Goal: Information Seeking & Learning: Learn about a topic

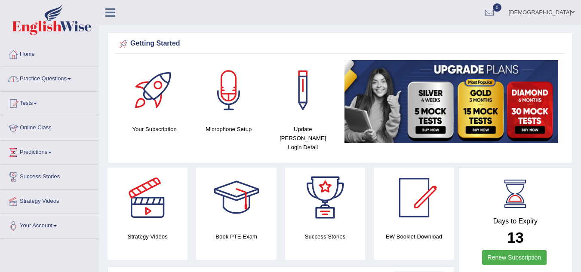
click at [39, 74] on link "Practice Questions" at bounding box center [49, 78] width 98 height 22
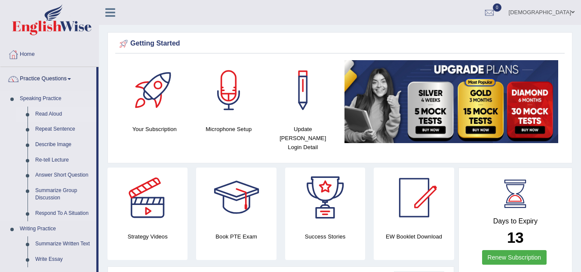
click at [42, 112] on link "Read Aloud" at bounding box center [63, 114] width 65 height 15
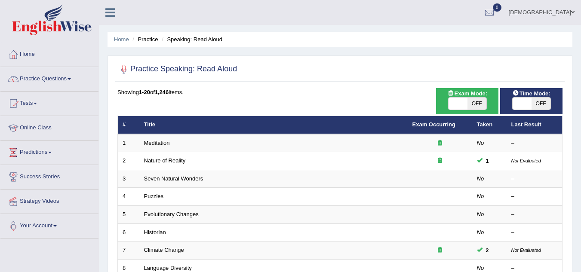
click at [537, 105] on span "OFF" at bounding box center [541, 104] width 19 height 12
checkbox input "true"
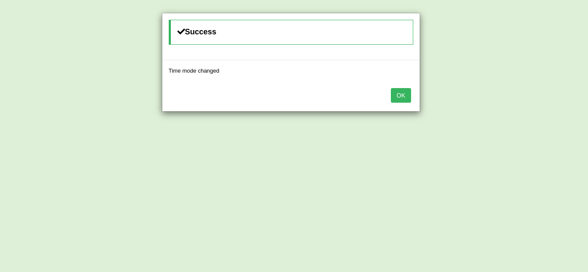
click at [477, 104] on div "Success Time mode changed OK" at bounding box center [294, 136] width 588 height 272
click at [399, 96] on button "OK" at bounding box center [401, 95] width 20 height 15
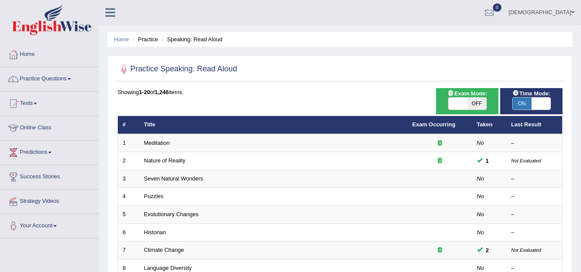
click at [470, 104] on span "OFF" at bounding box center [477, 104] width 19 height 12
checkbox input "true"
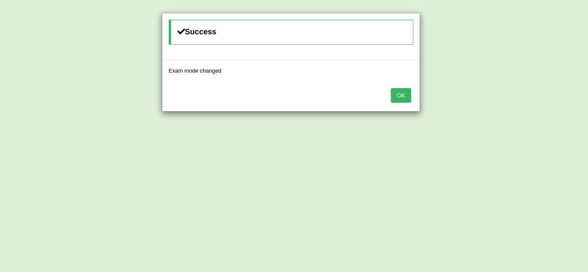
click at [398, 95] on button "OK" at bounding box center [401, 95] width 20 height 15
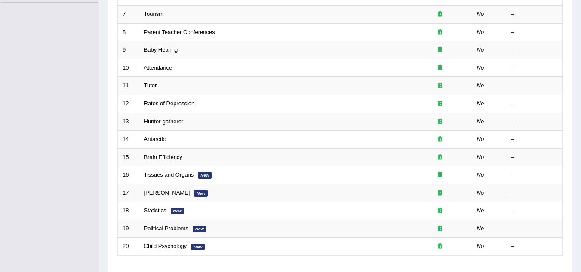
scroll to position [276, 0]
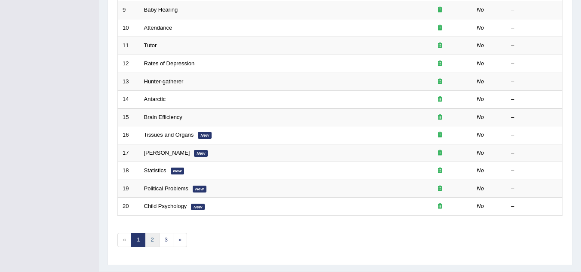
click at [151, 241] on link "2" at bounding box center [152, 240] width 14 height 14
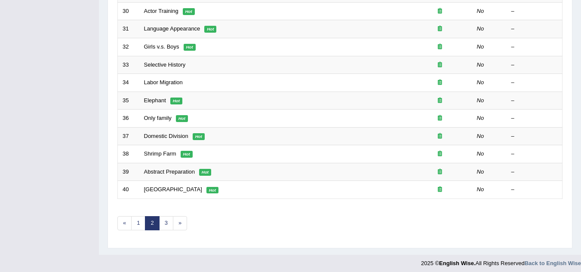
scroll to position [297, 0]
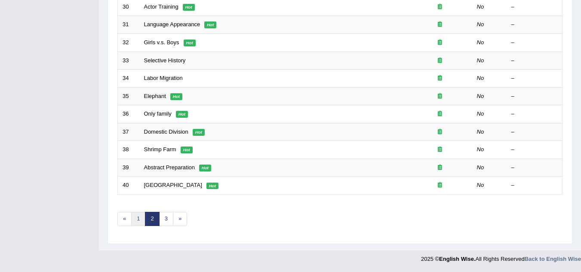
click at [136, 215] on link "1" at bounding box center [138, 219] width 14 height 14
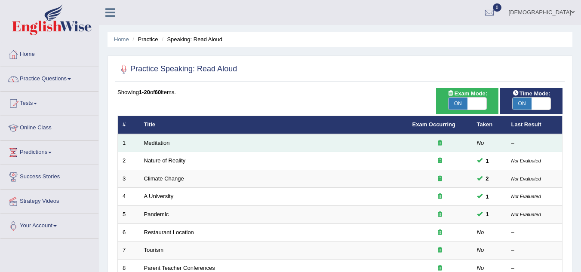
click at [198, 148] on td "Meditation" at bounding box center [273, 143] width 269 height 18
click at [213, 145] on td "Meditation" at bounding box center [273, 143] width 269 height 18
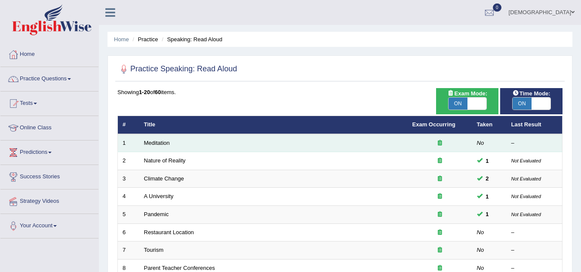
click at [213, 145] on td "Meditation" at bounding box center [273, 143] width 269 height 18
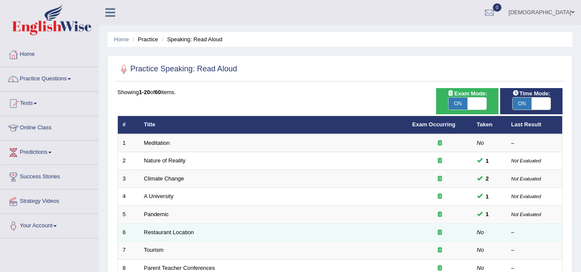
click at [235, 232] on td "Restaurant Location" at bounding box center [273, 233] width 269 height 18
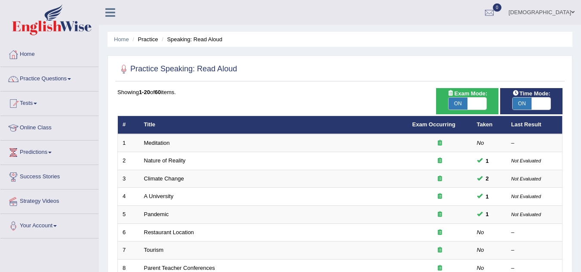
click at [464, 105] on span "ON" at bounding box center [458, 104] width 19 height 12
checkbox input "false"
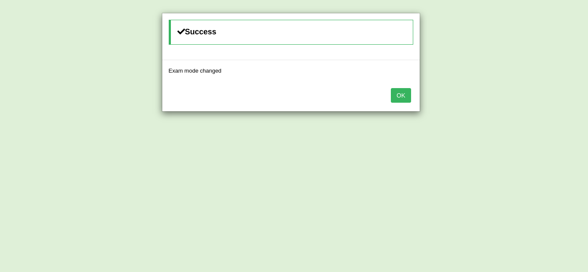
click at [396, 94] on button "OK" at bounding box center [401, 95] width 20 height 15
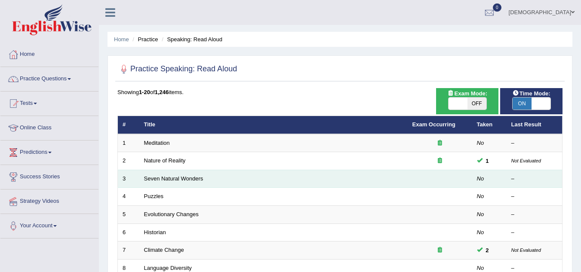
click at [289, 173] on td "Seven Natural Wonders" at bounding box center [273, 179] width 269 height 18
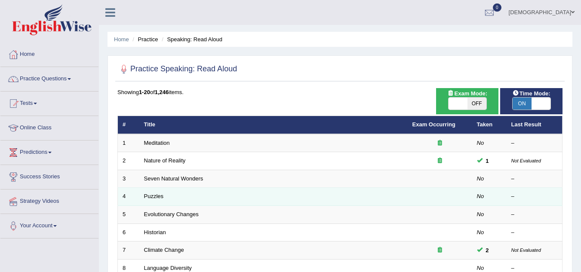
click at [170, 198] on td "Puzzles" at bounding box center [273, 197] width 269 height 18
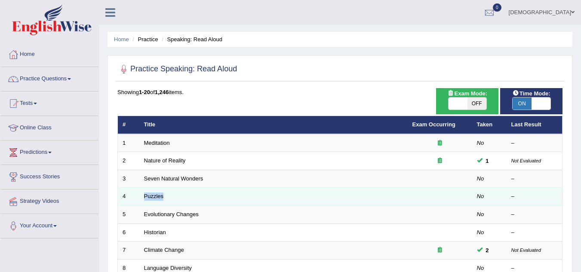
click at [170, 198] on td "Puzzles" at bounding box center [273, 197] width 269 height 18
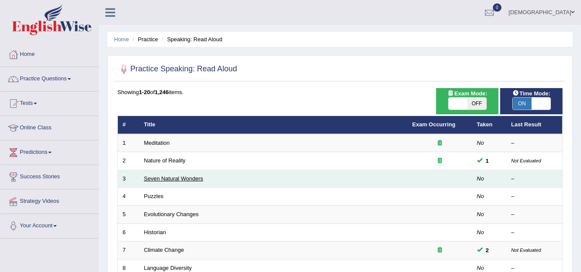
click at [185, 176] on link "Seven Natural Wonders" at bounding box center [173, 179] width 59 height 6
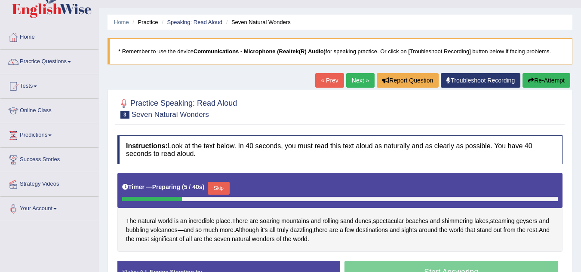
scroll to position [34, 0]
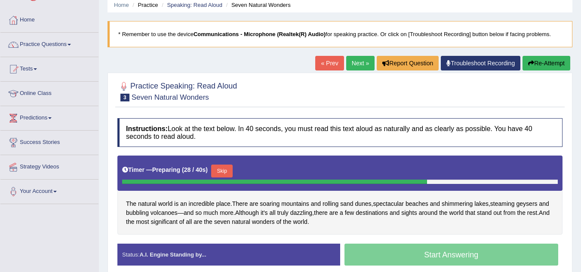
click at [226, 169] on button "Skip" at bounding box center [222, 171] width 22 height 13
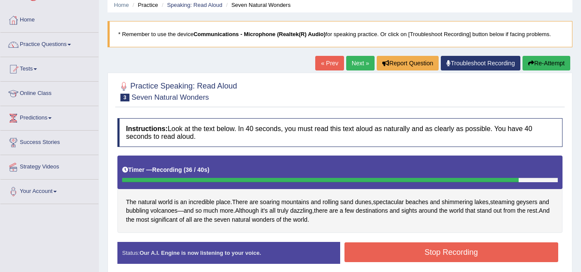
click at [426, 248] on button "Stop Recording" at bounding box center [452, 253] width 214 height 20
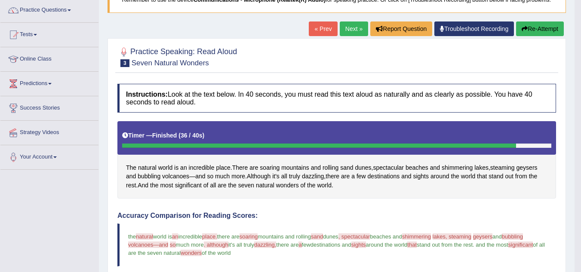
scroll to position [52, 0]
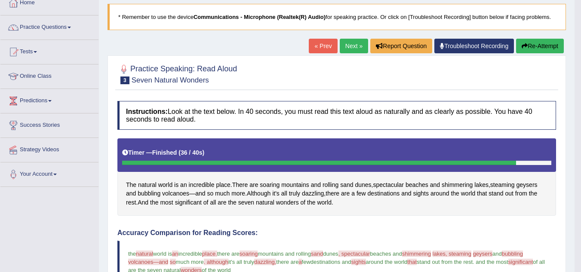
click at [350, 46] on link "Next »" at bounding box center [354, 46] width 28 height 15
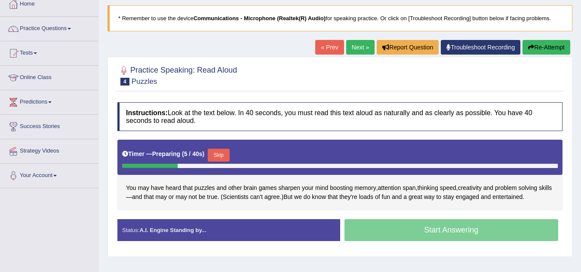
scroll to position [52, 0]
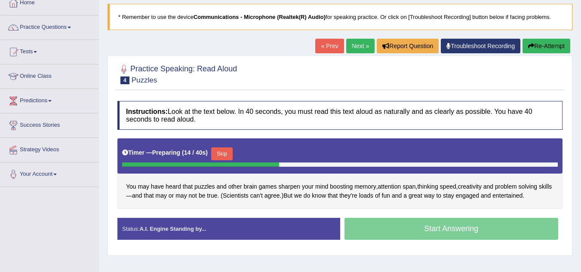
click at [358, 44] on link "Next »" at bounding box center [360, 46] width 28 height 15
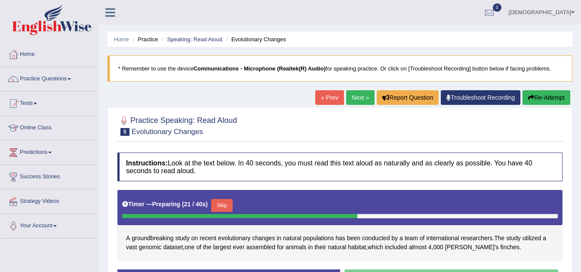
click at [329, 99] on link "« Prev" at bounding box center [329, 97] width 28 height 15
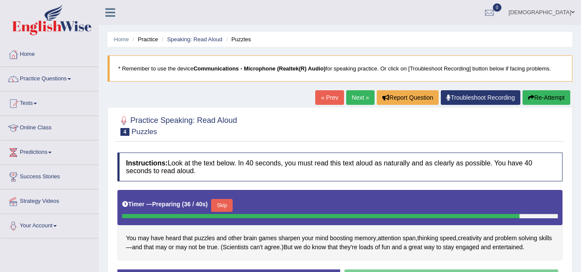
click at [226, 202] on button "Skip" at bounding box center [222, 205] width 22 height 13
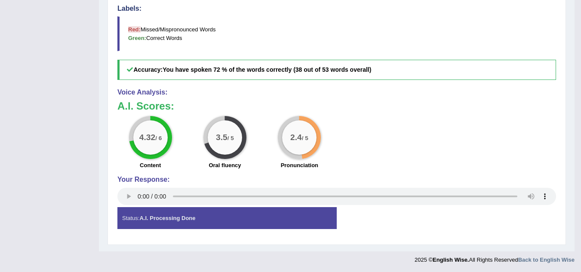
scroll to position [323, 0]
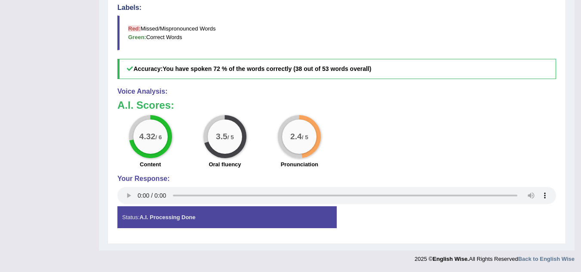
click at [149, 216] on strong "A.I. Processing Done" at bounding box center [167, 217] width 56 height 6
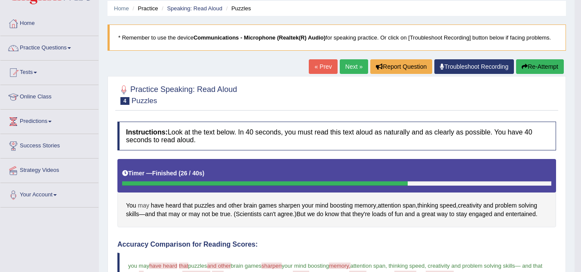
scroll to position [31, 0]
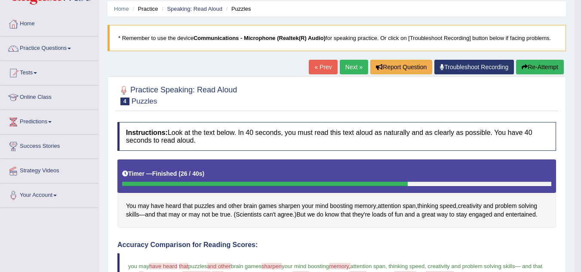
click at [546, 65] on button "Re-Attempt" at bounding box center [540, 67] width 48 height 15
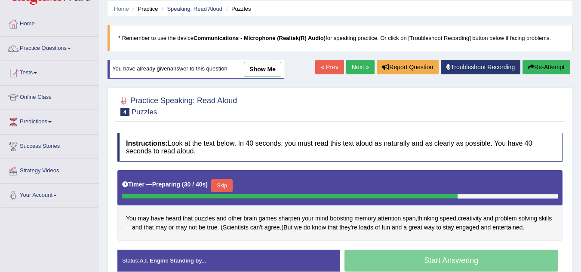
click at [227, 186] on button "Skip" at bounding box center [222, 185] width 22 height 13
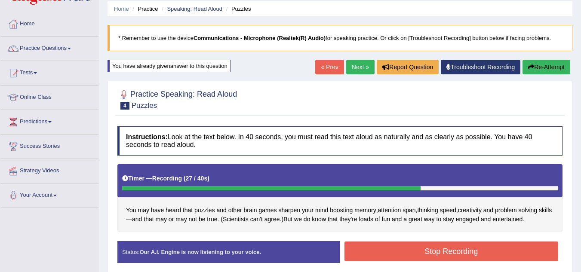
click at [380, 247] on button "Stop Recording" at bounding box center [452, 252] width 214 height 20
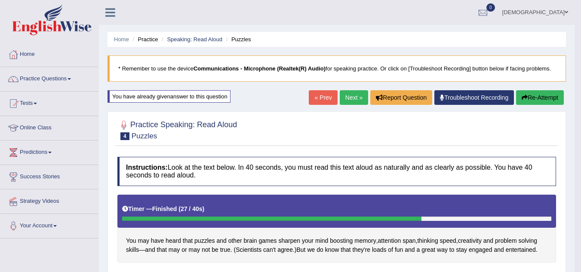
click at [319, 94] on link "« Prev" at bounding box center [323, 97] width 28 height 15
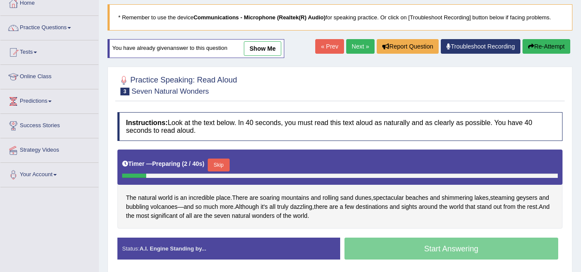
scroll to position [52, 0]
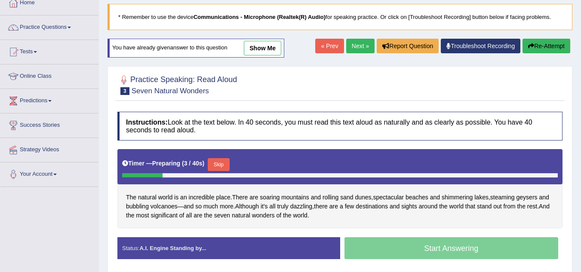
click at [324, 49] on link "« Prev" at bounding box center [329, 46] width 28 height 15
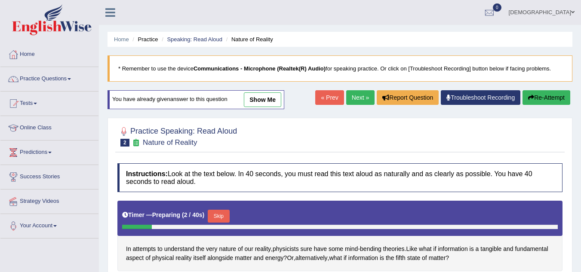
click at [358, 94] on link "Next »" at bounding box center [360, 97] width 28 height 15
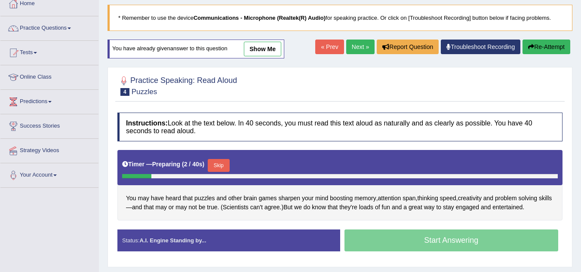
scroll to position [52, 0]
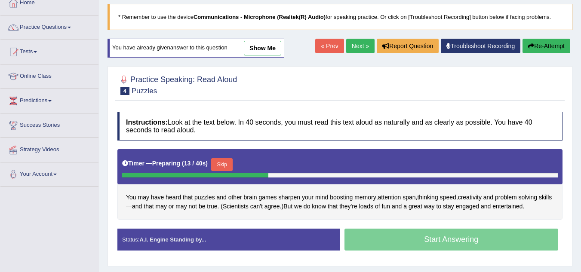
click at [228, 161] on button "Skip" at bounding box center [222, 164] width 22 height 13
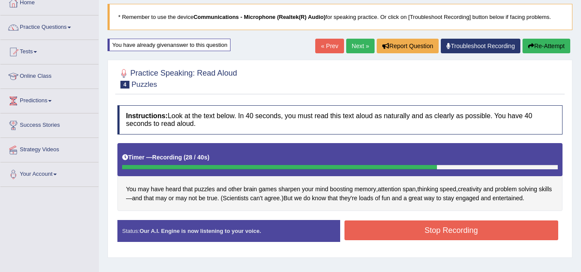
click at [392, 228] on button "Stop Recording" at bounding box center [452, 231] width 214 height 20
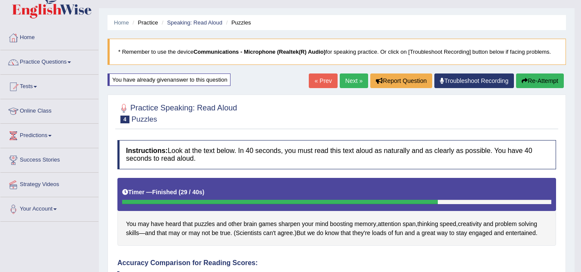
scroll to position [0, 0]
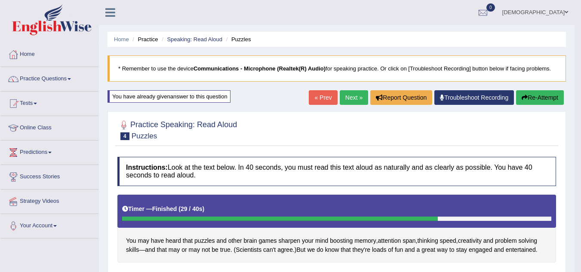
click at [350, 99] on link "Next »" at bounding box center [354, 97] width 28 height 15
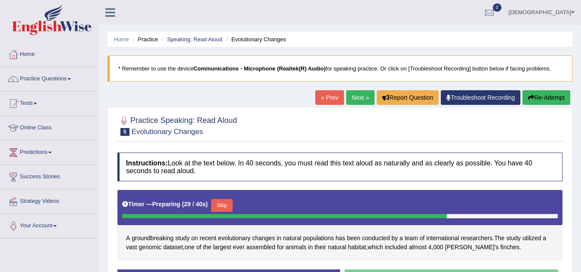
click at [328, 99] on link "« Prev" at bounding box center [329, 97] width 28 height 15
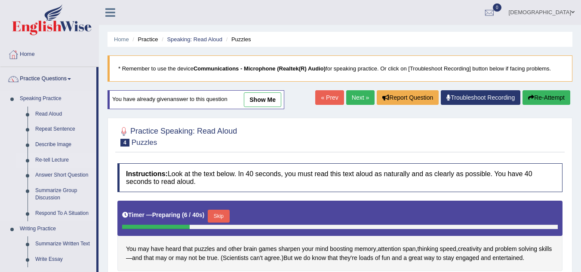
click at [63, 160] on link "Re-tell Lecture" at bounding box center [63, 160] width 65 height 15
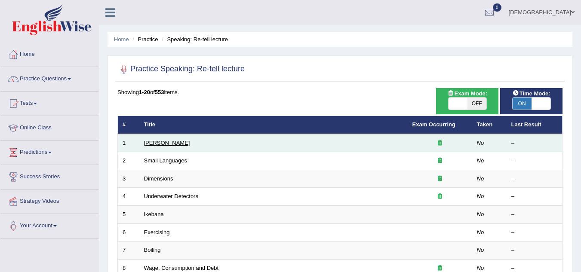
click at [160, 141] on link "[PERSON_NAME]" at bounding box center [167, 143] width 46 height 6
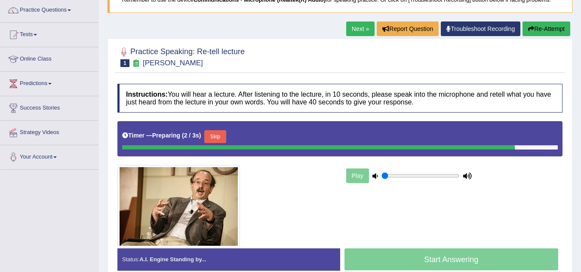
scroll to position [86, 0]
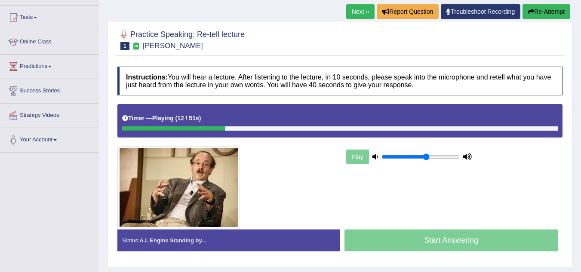
click at [425, 155] on input "range" at bounding box center [421, 157] width 78 height 7
type input "0.95"
click at [451, 155] on input "range" at bounding box center [421, 157] width 78 height 7
click at [123, 127] on div at bounding box center [192, 129] width 141 height 4
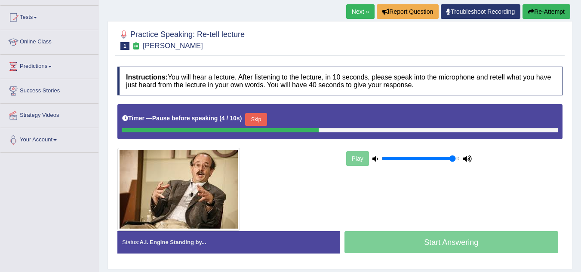
click at [359, 6] on link "Next »" at bounding box center [360, 11] width 28 height 15
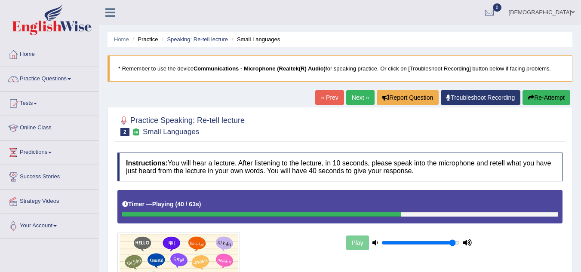
click at [328, 95] on link "« Prev" at bounding box center [329, 97] width 28 height 15
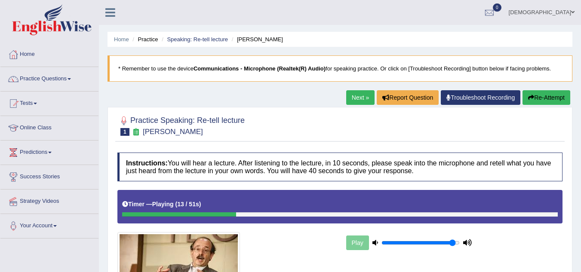
click at [537, 92] on button "Re-Attempt" at bounding box center [547, 97] width 48 height 15
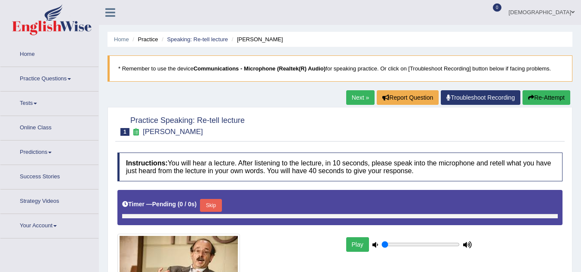
type input "0.95"
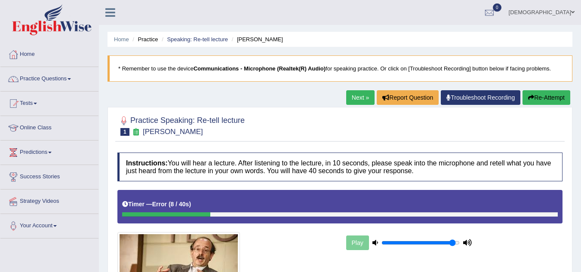
click at [537, 92] on button "Re-Attempt" at bounding box center [547, 97] width 48 height 15
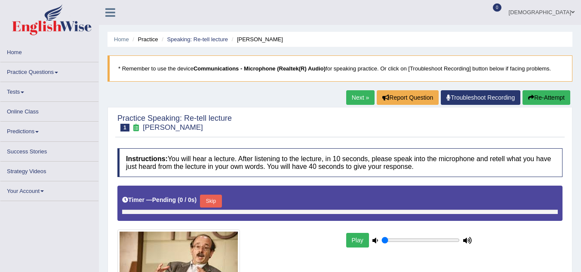
type input "0.95"
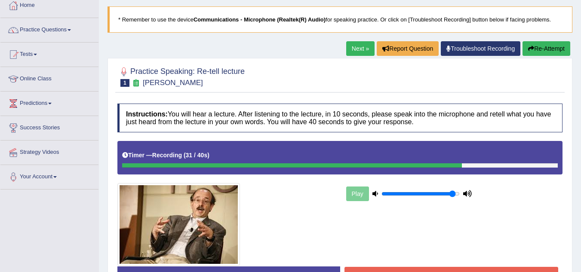
scroll to position [103, 0]
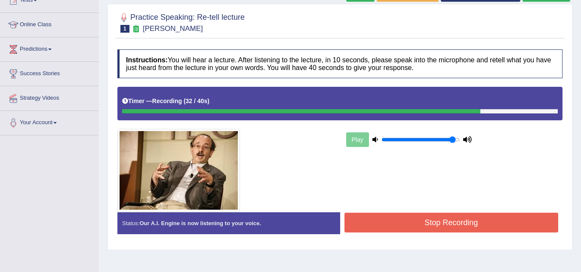
click at [424, 227] on button "Stop Recording" at bounding box center [452, 223] width 214 height 20
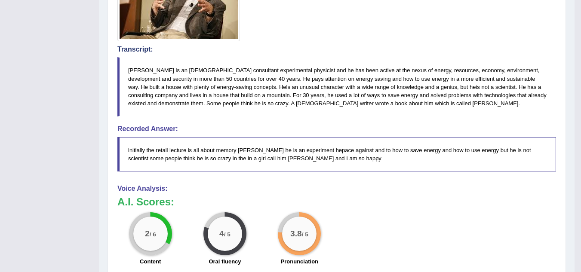
scroll to position [275, 0]
